Goal: Task Accomplishment & Management: Complete application form

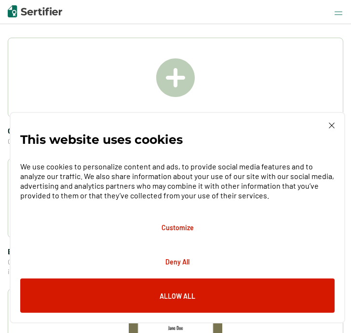
scroll to position [185, 0]
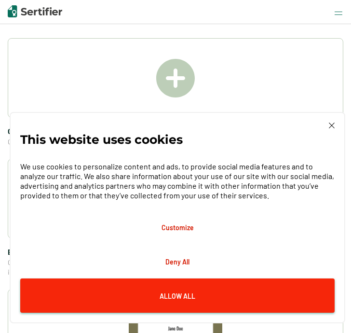
click at [221, 289] on button "Allow All" at bounding box center [177, 295] width 315 height 34
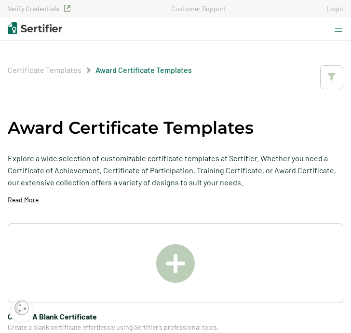
scroll to position [0, 0]
click at [180, 264] on img at bounding box center [175, 263] width 39 height 39
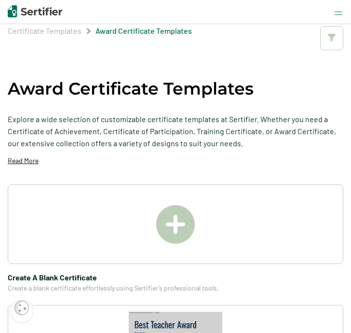
scroll to position [14, 0]
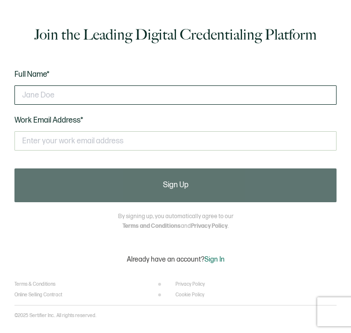
click at [119, 91] on input "text" at bounding box center [175, 94] width 322 height 19
click at [78, 98] on input "text" at bounding box center [175, 94] width 322 height 19
